Goal: Entertainment & Leisure: Consume media (video, audio)

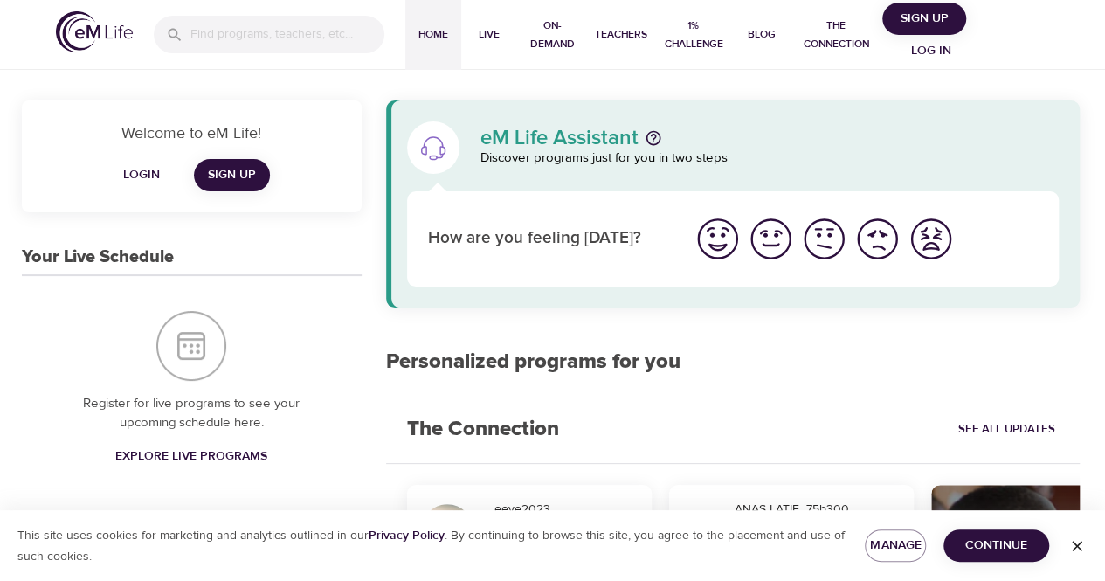
click at [827, 239] on img "I'm feeling ok" at bounding box center [824, 239] width 48 height 48
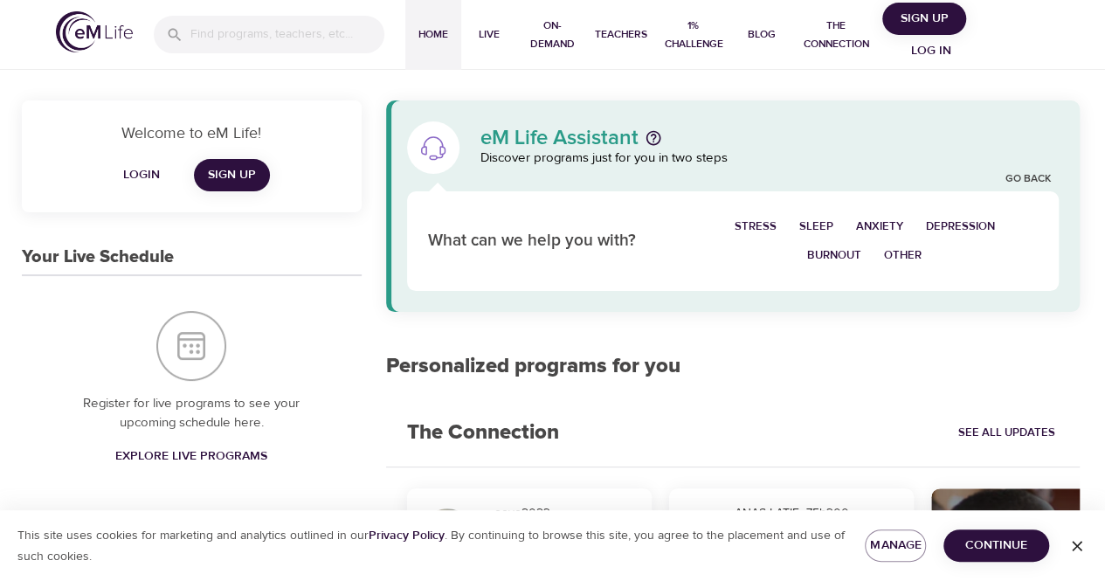
click at [753, 225] on span "Stress" at bounding box center [756, 227] width 42 height 20
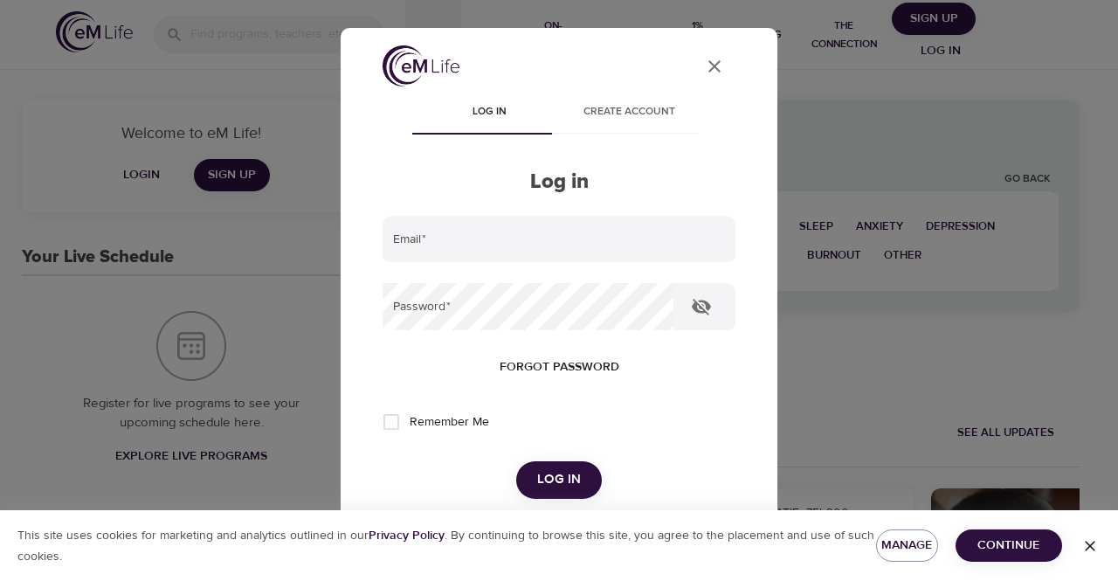
click at [713, 70] on button "User Profile" at bounding box center [715, 66] width 42 height 42
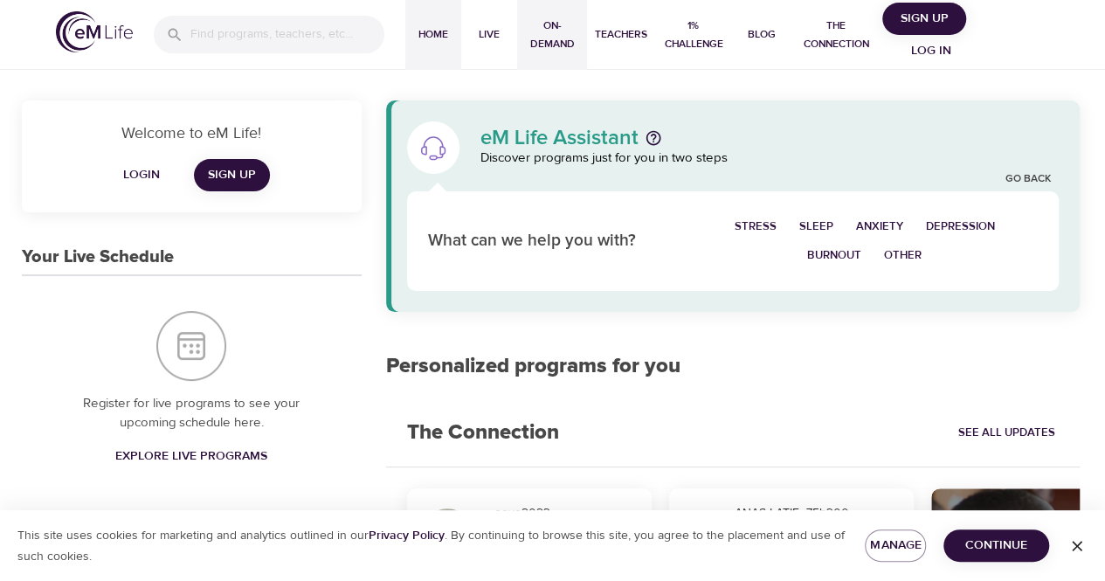
click at [551, 40] on span "On-Demand" at bounding box center [552, 35] width 56 height 37
select select "recent"
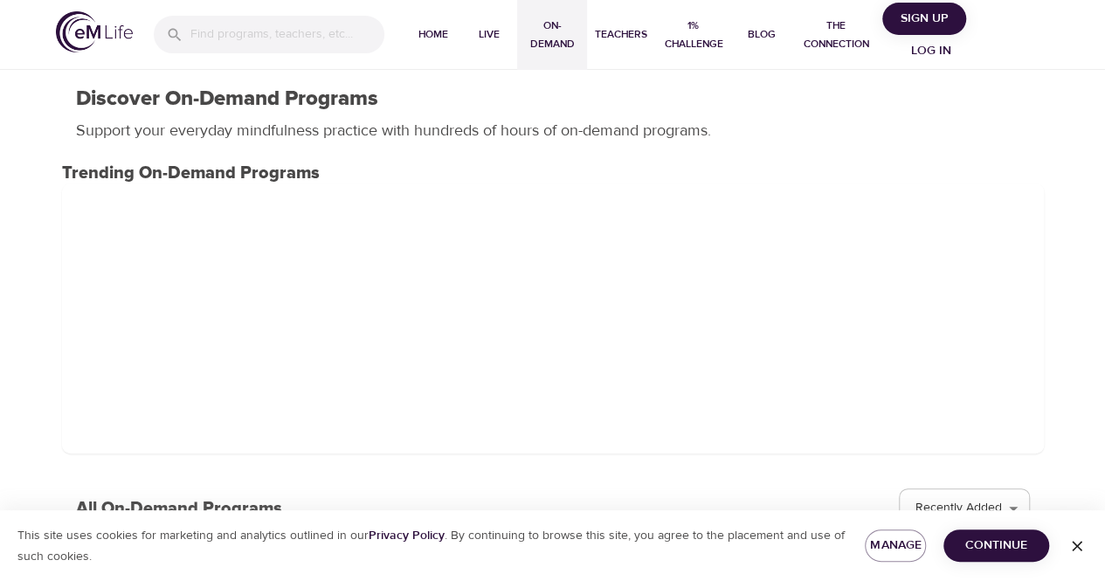
click at [930, 54] on span "Log in" at bounding box center [932, 51] width 70 height 22
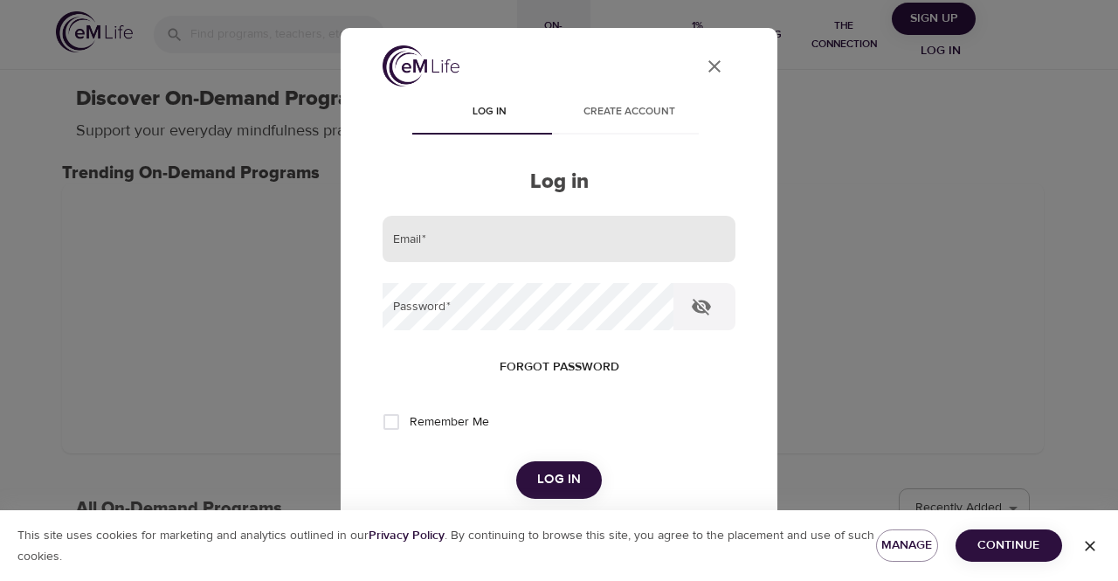
click at [600, 252] on input "email" at bounding box center [559, 239] width 353 height 47
type input "[PERSON_NAME][EMAIL_ADDRESS][PERSON_NAME][DOMAIN_NAME]"
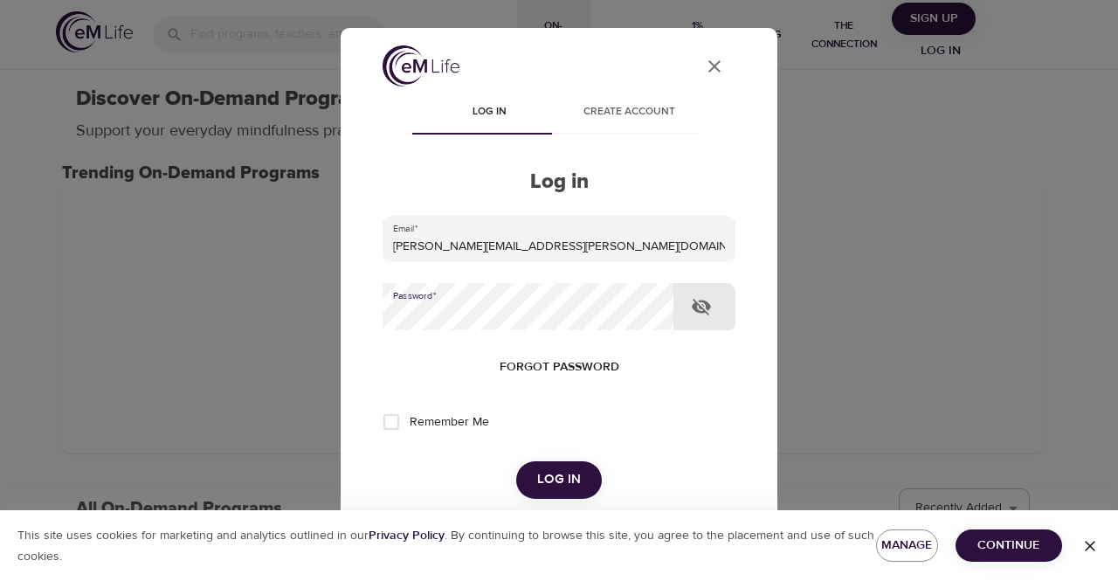
click at [559, 477] on span "Log in" at bounding box center [559, 479] width 44 height 23
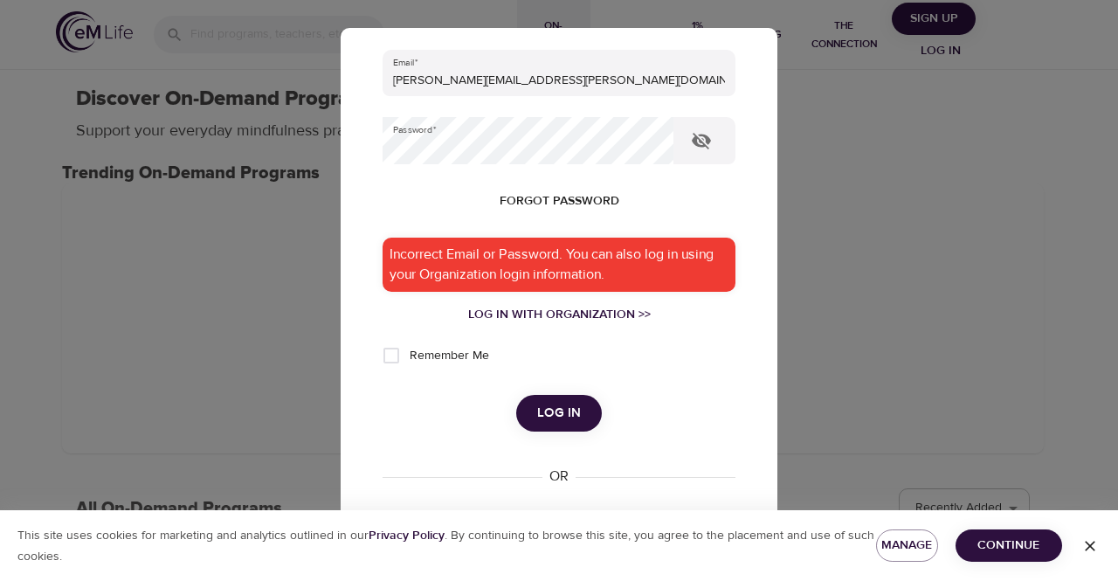
scroll to position [170, 0]
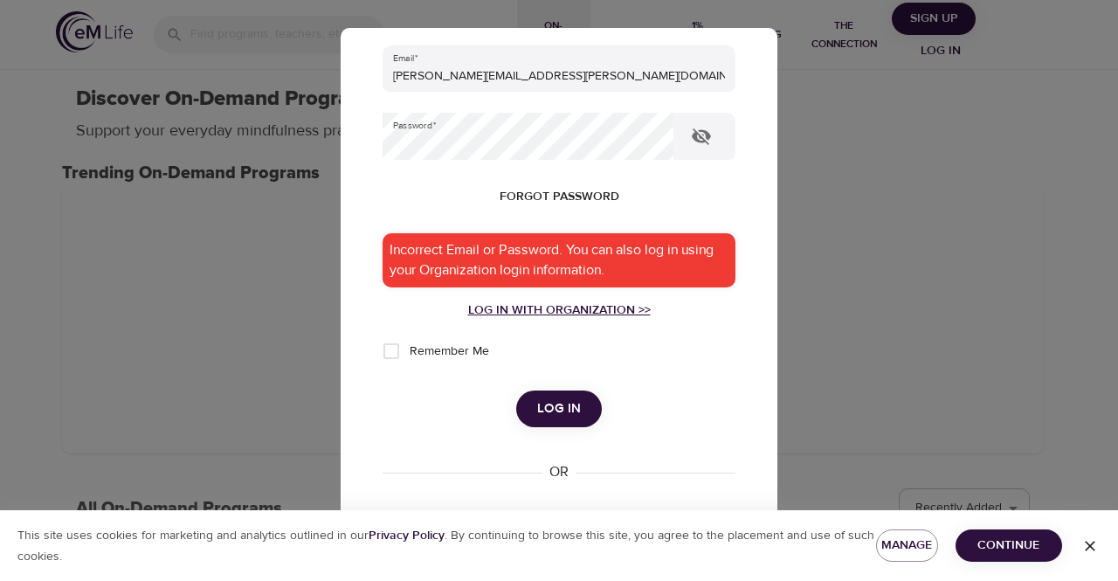
click at [601, 308] on div "Log in with Organization >>" at bounding box center [559, 309] width 353 height 17
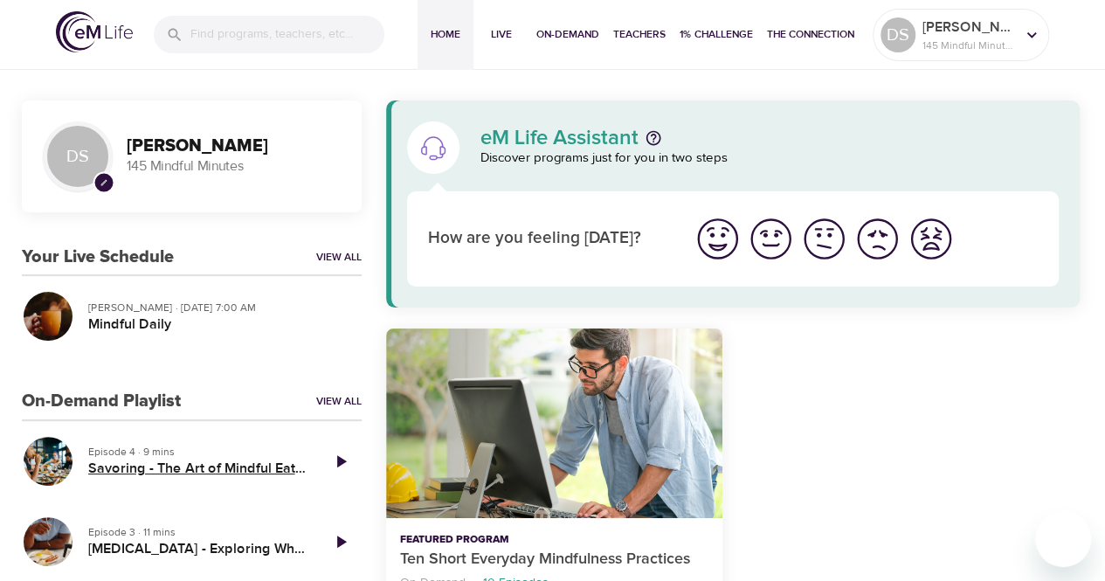
click at [241, 461] on h5 "Savoring - The Art of Mindful Eating" at bounding box center [197, 469] width 218 height 18
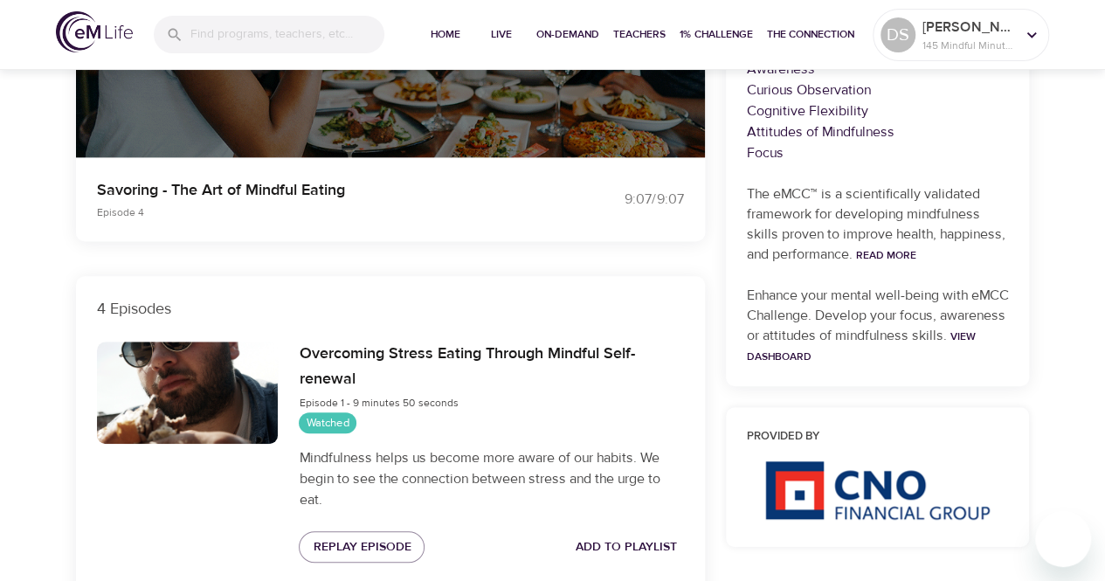
scroll to position [409, 0]
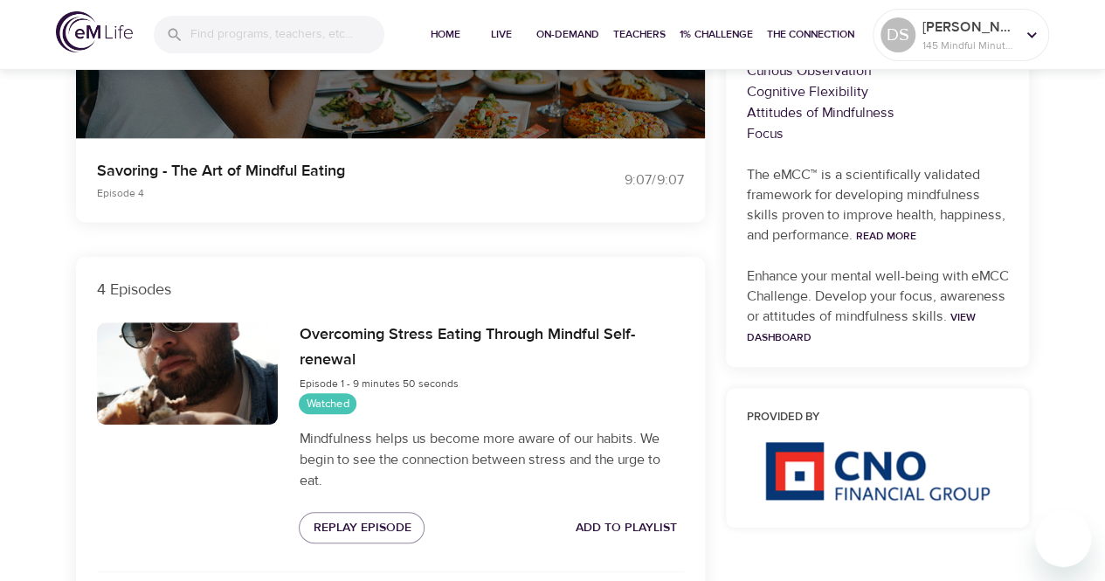
click at [596, 336] on h6 "Overcoming Stress Eating Through Mindful Self-renewal" at bounding box center [491, 347] width 384 height 51
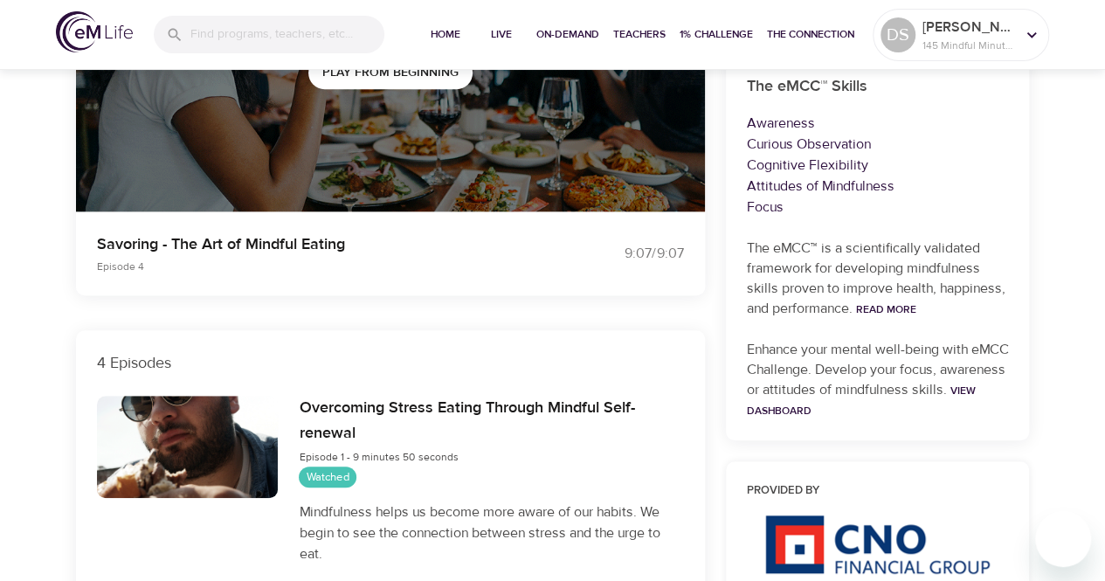
scroll to position [0, 0]
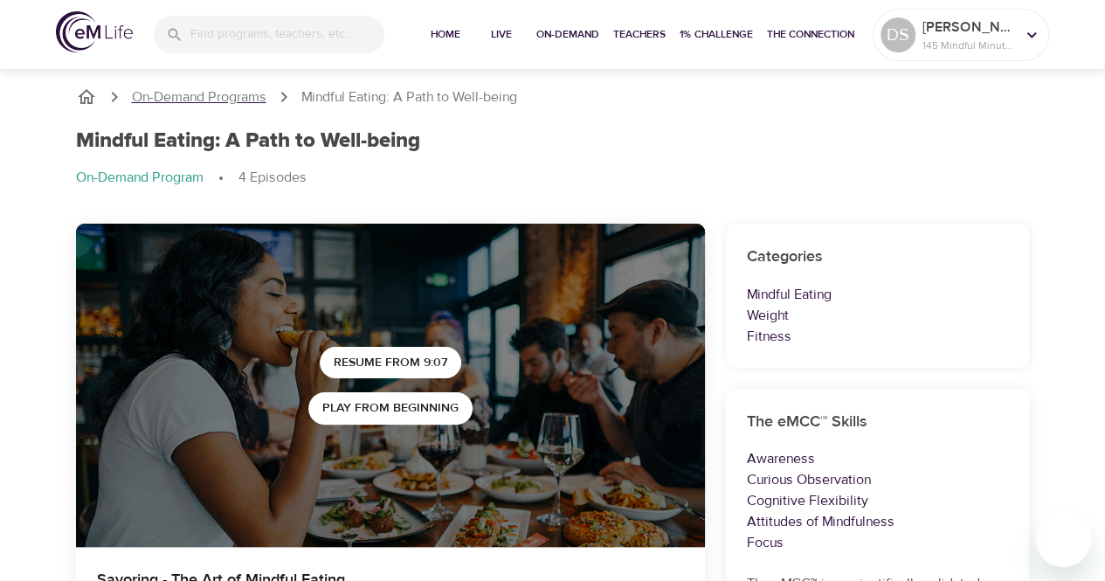
click at [215, 94] on p "On-Demand Programs" at bounding box center [199, 97] width 135 height 20
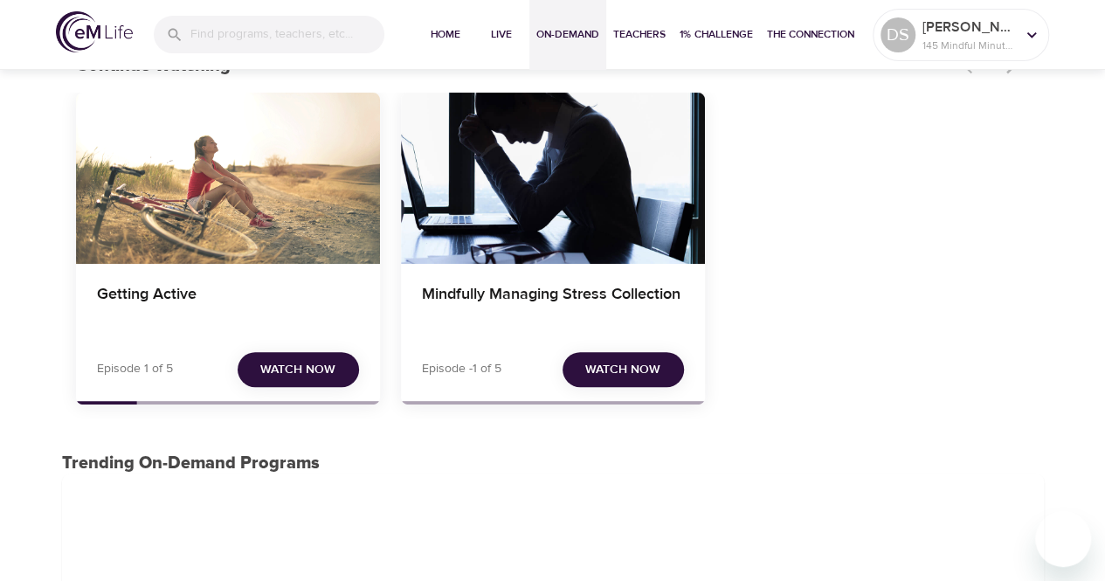
scroll to position [128, 0]
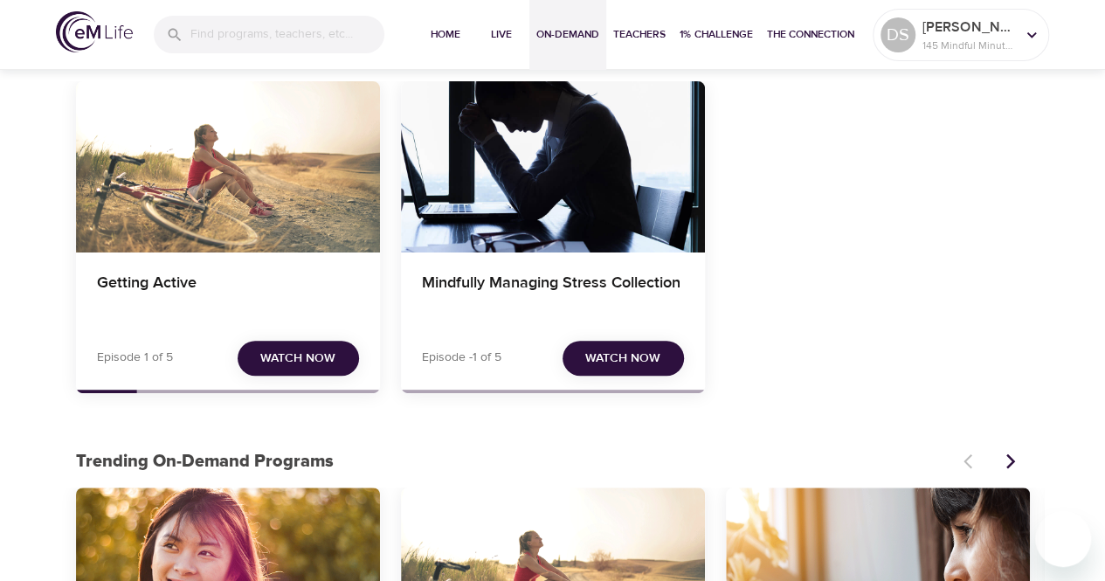
click at [323, 351] on span "Watch Now" at bounding box center [297, 359] width 75 height 22
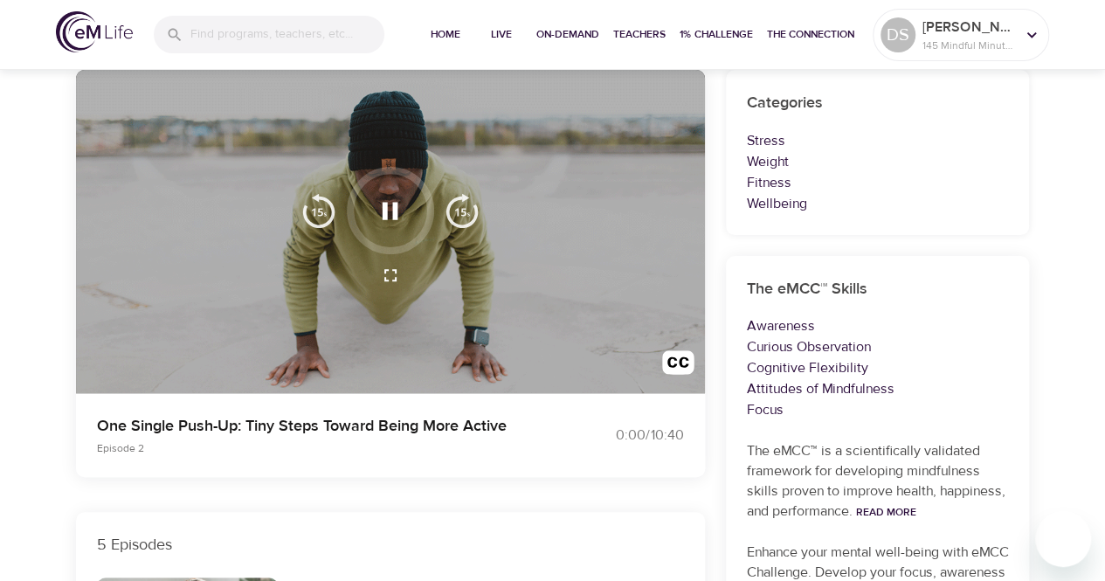
scroll to position [150, 0]
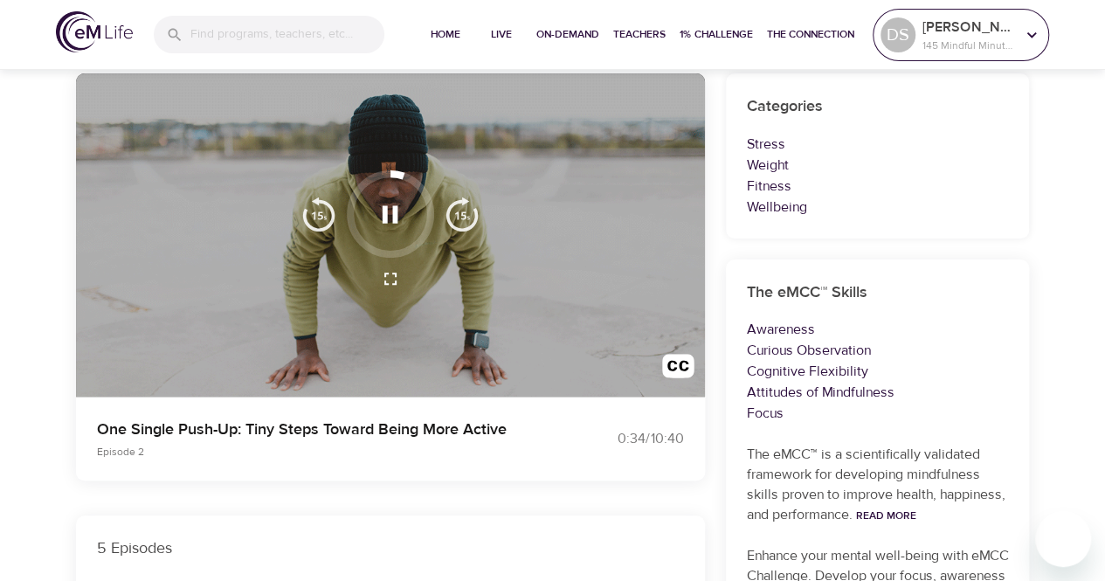
click at [1033, 37] on icon at bounding box center [1031, 34] width 19 height 19
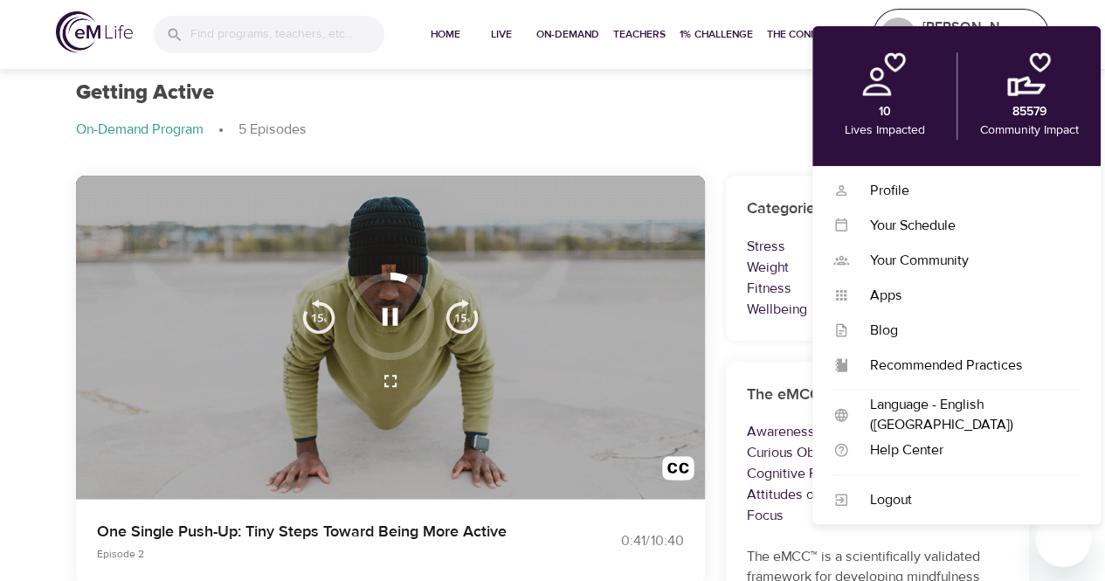
scroll to position [0, 0]
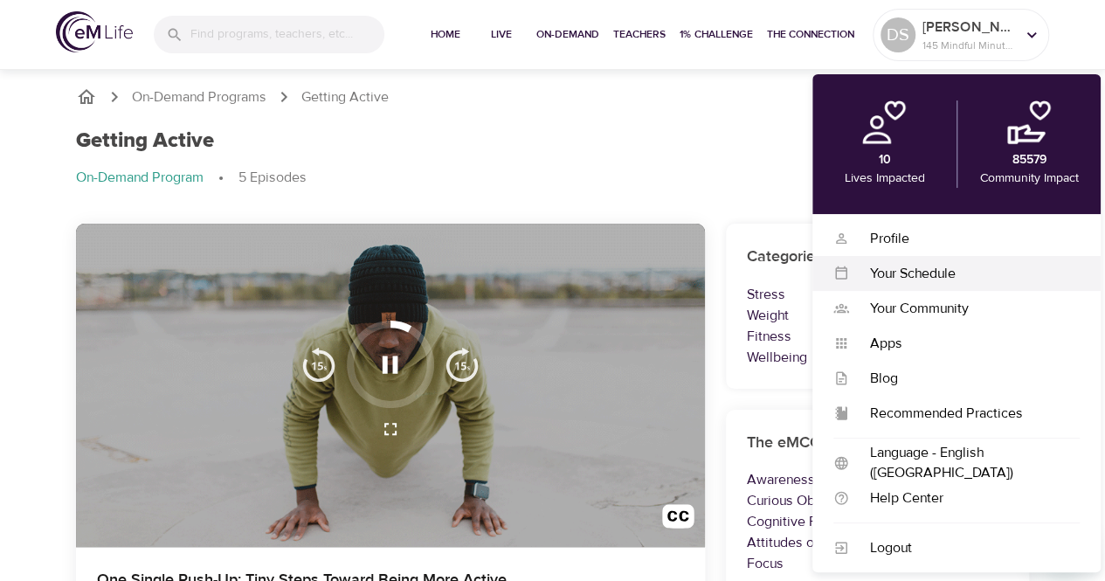
click at [942, 274] on div "Your Schedule" at bounding box center [964, 274] width 231 height 20
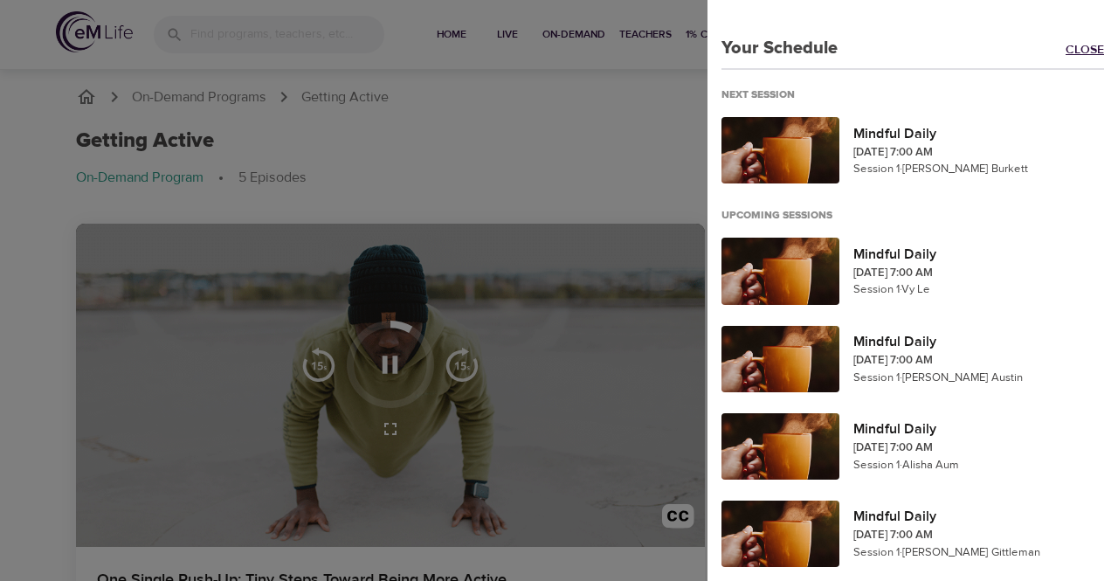
click at [1079, 45] on link "Close" at bounding box center [1092, 51] width 52 height 20
